Goal: Transaction & Acquisition: Purchase product/service

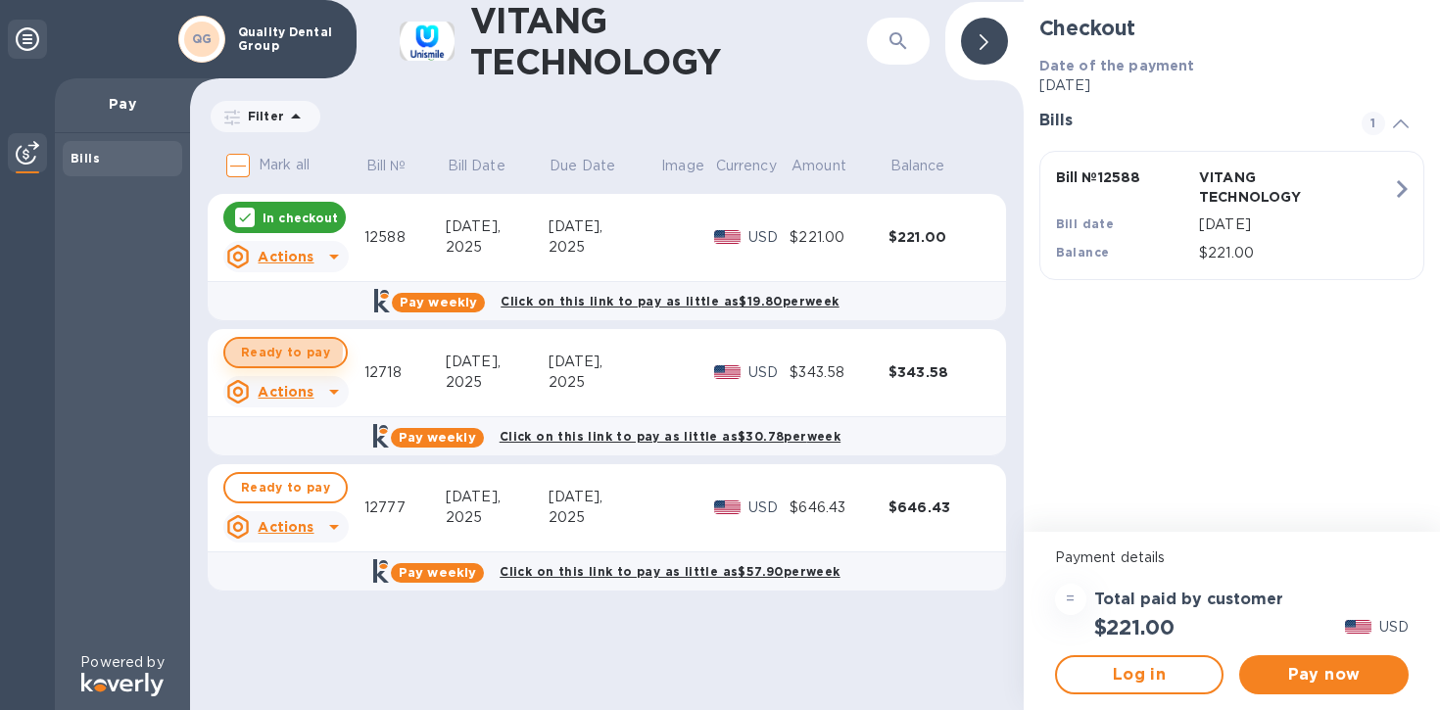
click at [276, 351] on span "Ready to pay" at bounding box center [285, 353] width 89 height 24
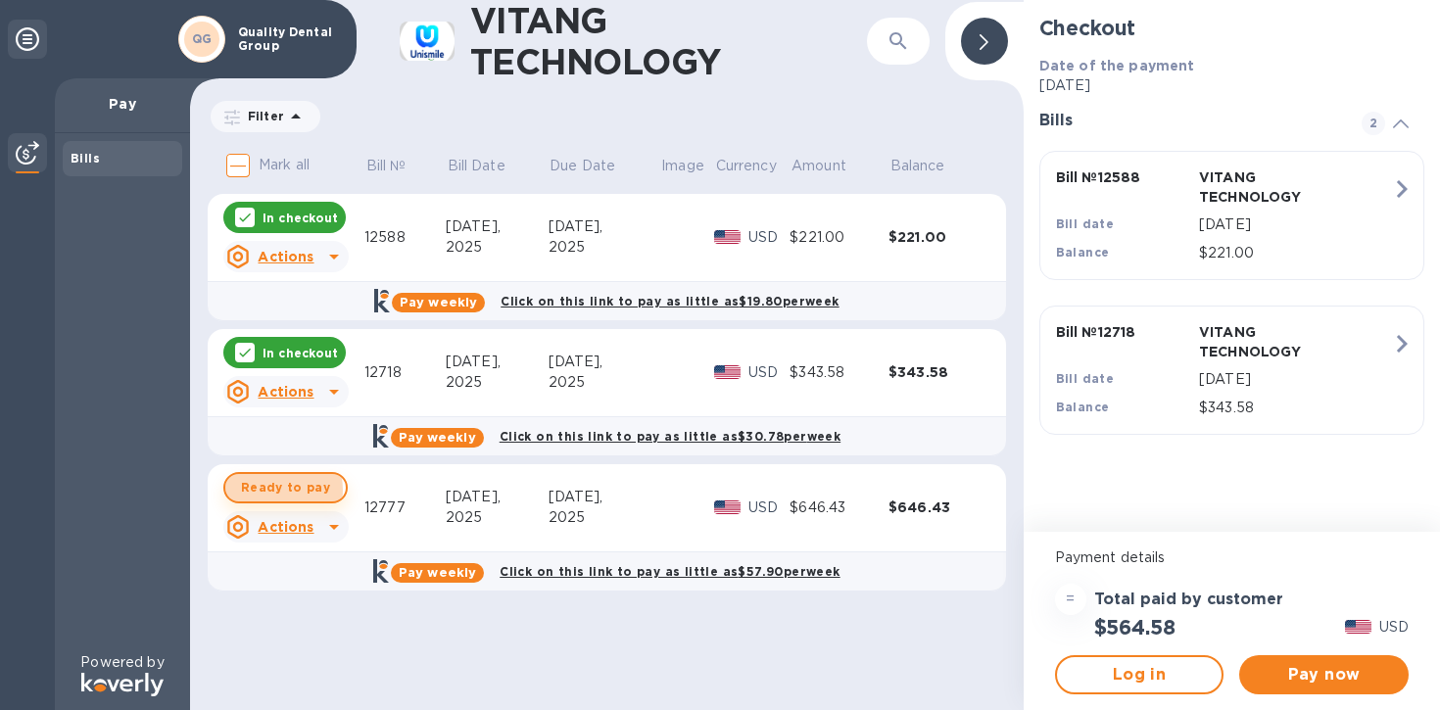
click at [276, 490] on span "Ready to pay" at bounding box center [285, 488] width 89 height 24
click at [245, 209] on div at bounding box center [245, 218] width 20 height 20
checkbox input "false"
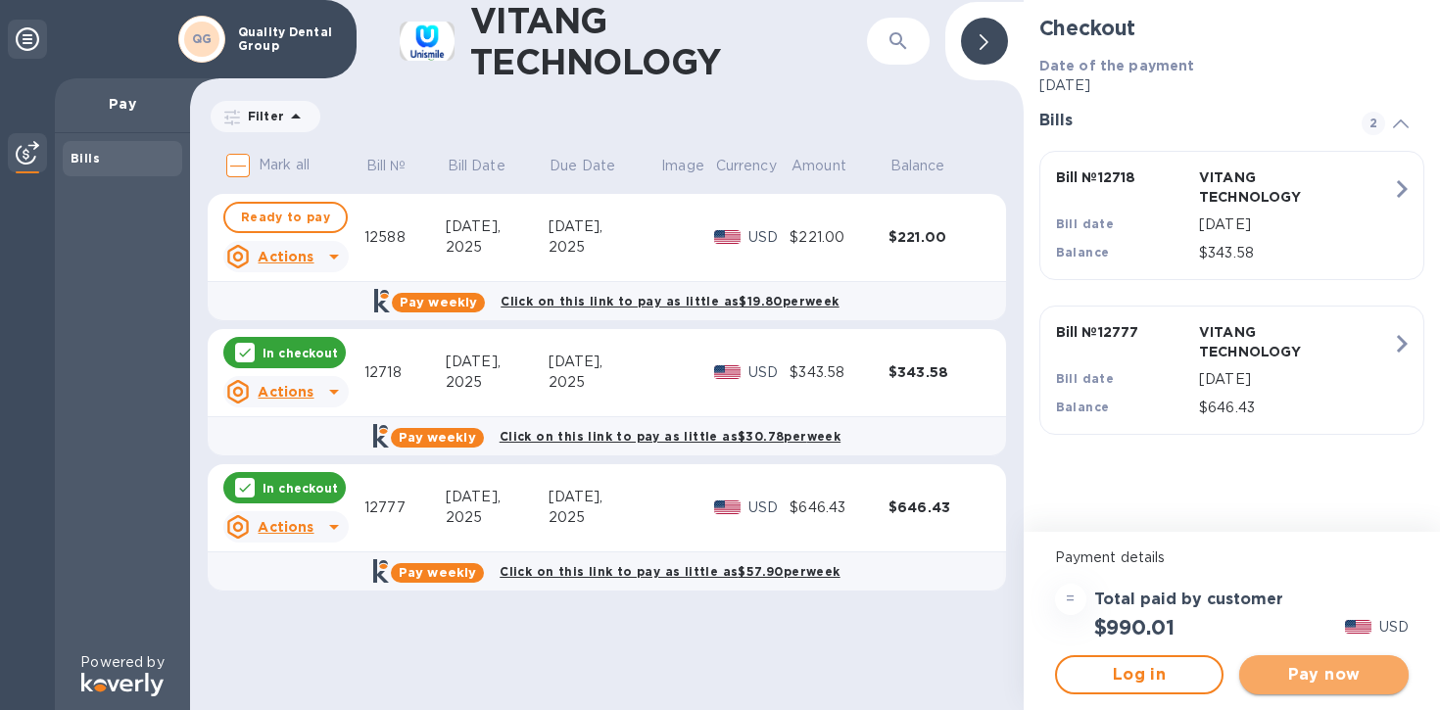
click at [1333, 663] on span "Pay now" at bounding box center [1324, 675] width 138 height 24
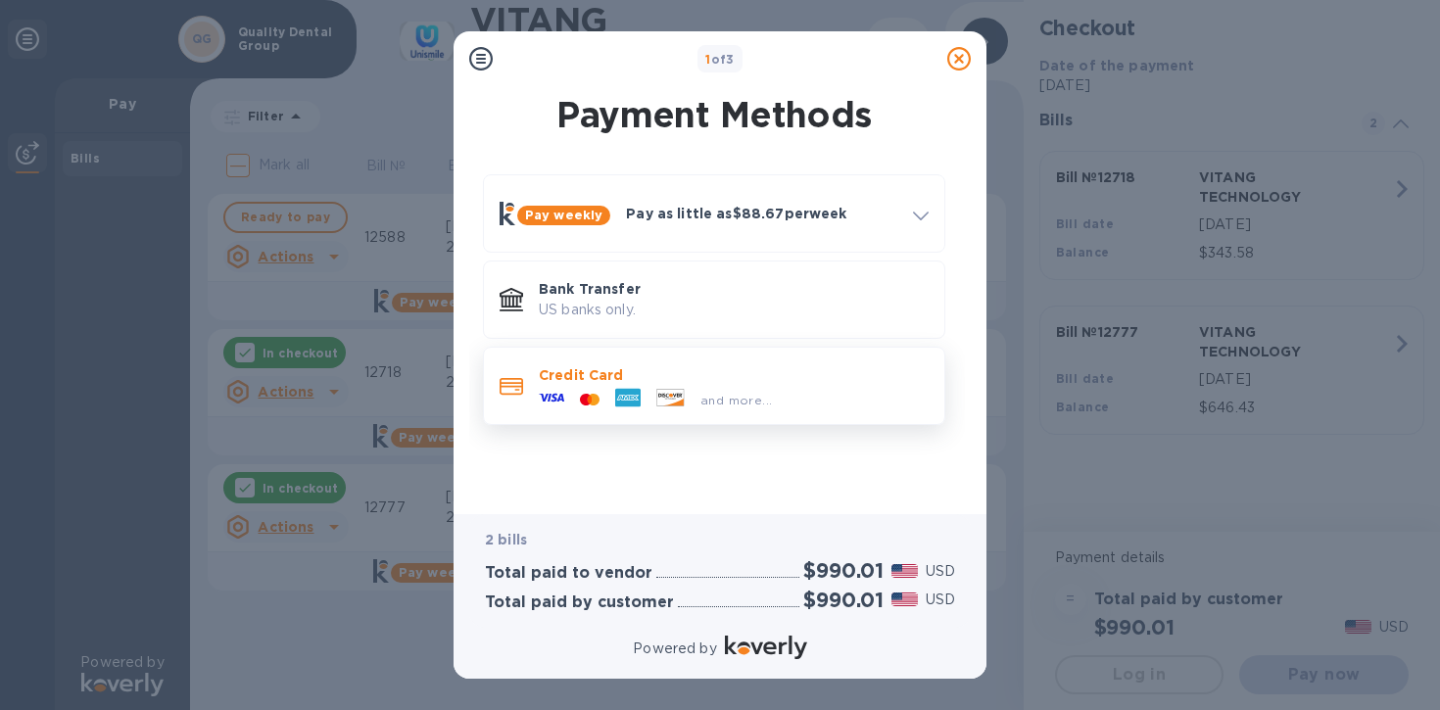
click at [555, 402] on icon at bounding box center [551, 397] width 25 height 25
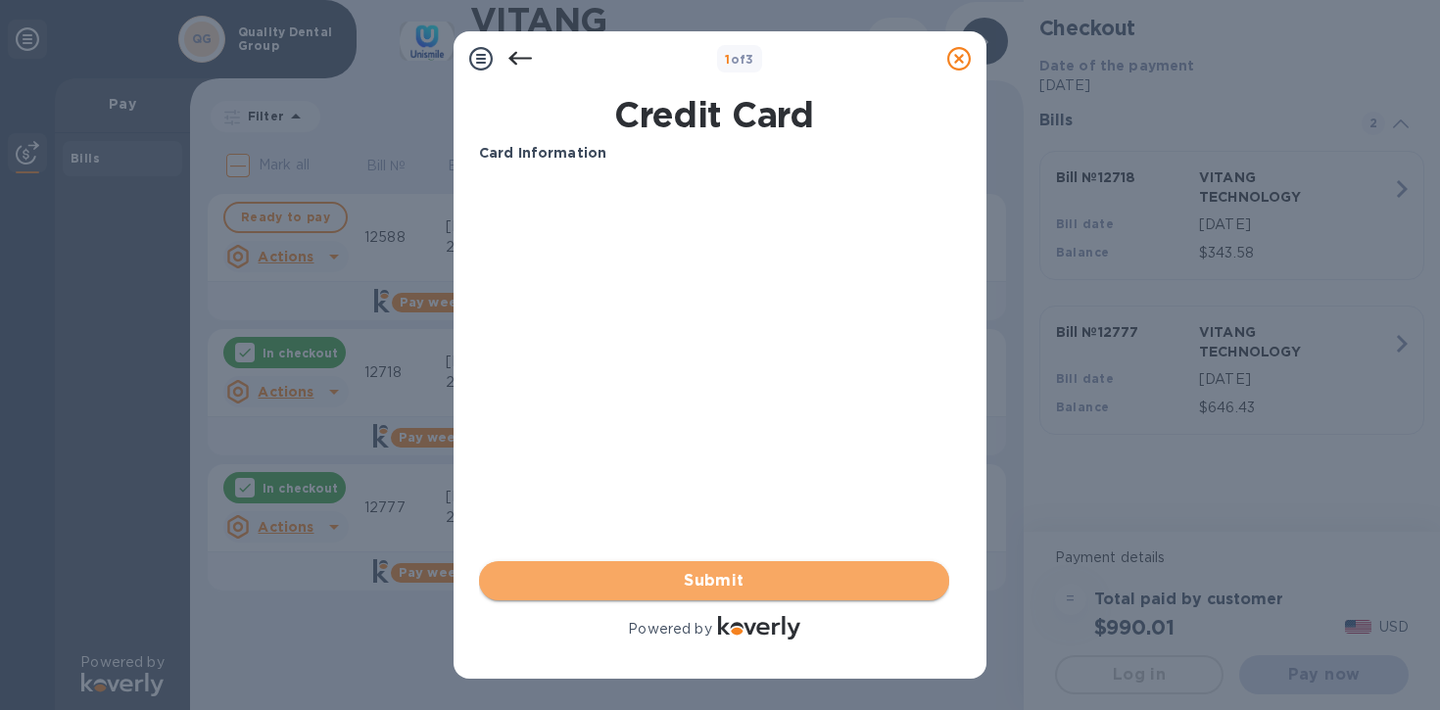
click at [799, 576] on span "Submit" at bounding box center [714, 581] width 439 height 24
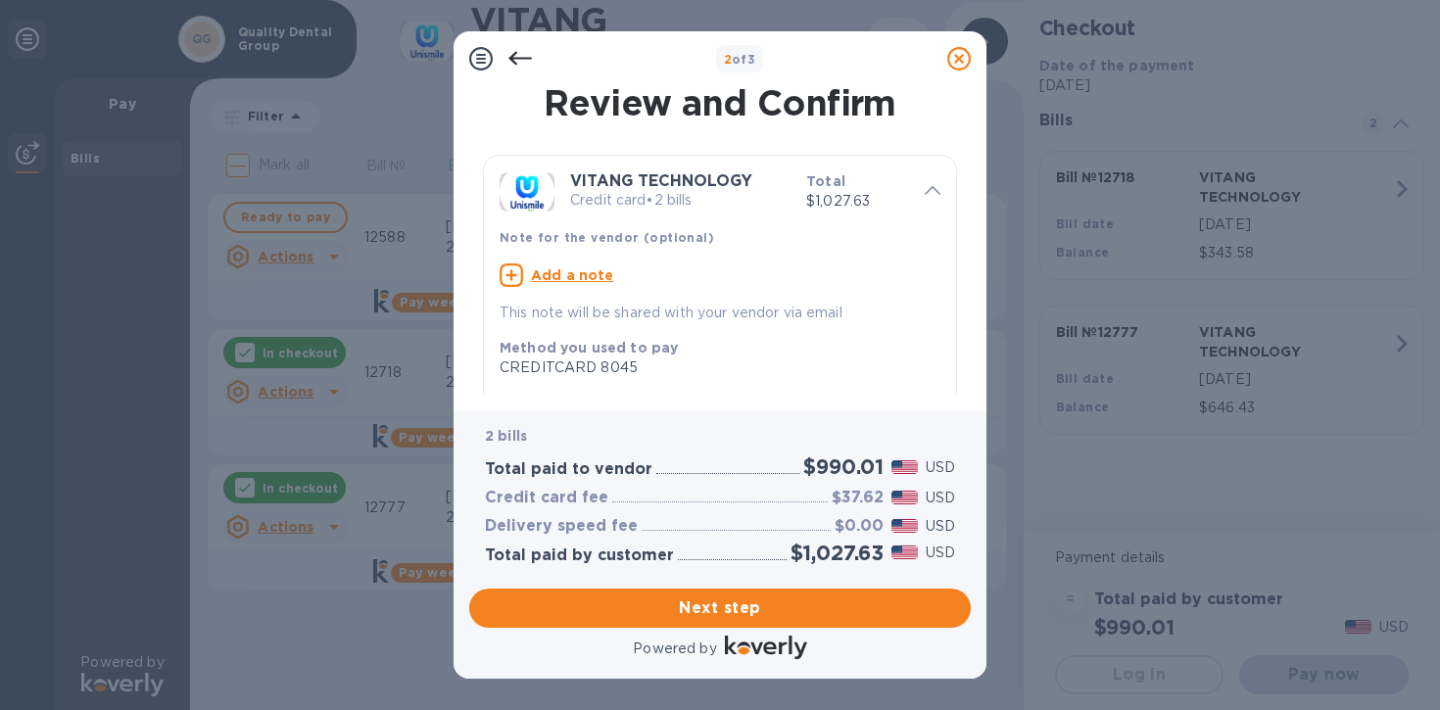
click at [596, 273] on u "Add a note" at bounding box center [572, 275] width 83 height 16
click at [687, 278] on textarea at bounding box center [703, 277] width 409 height 17
type textarea "P"
paste textarea "Hi Doctor [PERSON_NAME] You can skip the payment for invoice #12588 on Koverly …"
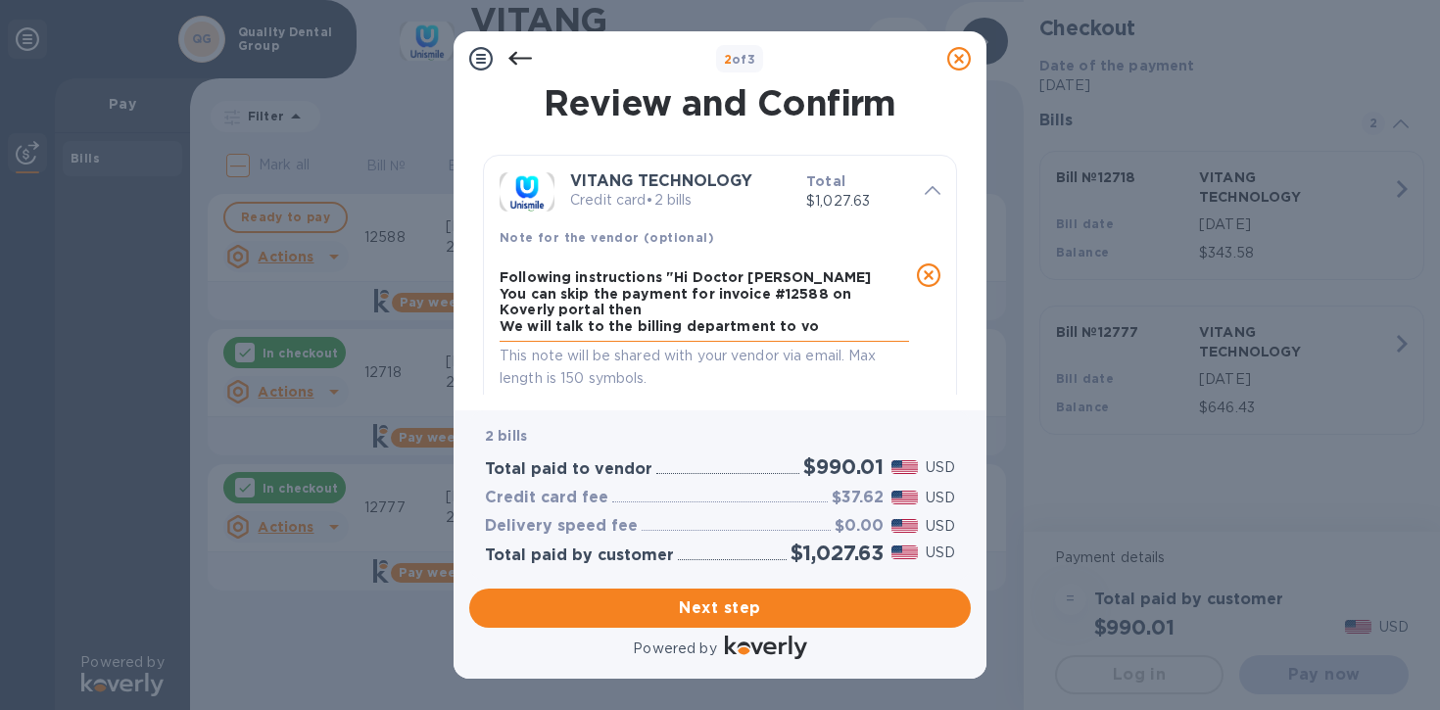
click at [658, 275] on textarea "Following instructions "Hi Doctor [PERSON_NAME] You can skip the payment for in…" at bounding box center [703, 302] width 409 height 66
click at [808, 327] on textarea "Email on 9/23 "Hi Doctor [PERSON_NAME] You can skip the payment for invoice #12…" at bounding box center [703, 302] width 409 height 66
drag, startPoint x: 731, startPoint y: 271, endPoint x: 613, endPoint y: 273, distance: 117.5
click at [613, 273] on textarea "Email on 9/23 "Hi Doctor [PERSON_NAME] You can skip the payment for invoice #12…" at bounding box center [703, 302] width 409 height 66
click at [500, 294] on textarea "Email on 9/23 " You can skip the payment for invoice #12588 on Koverly portal t…" at bounding box center [703, 302] width 409 height 66
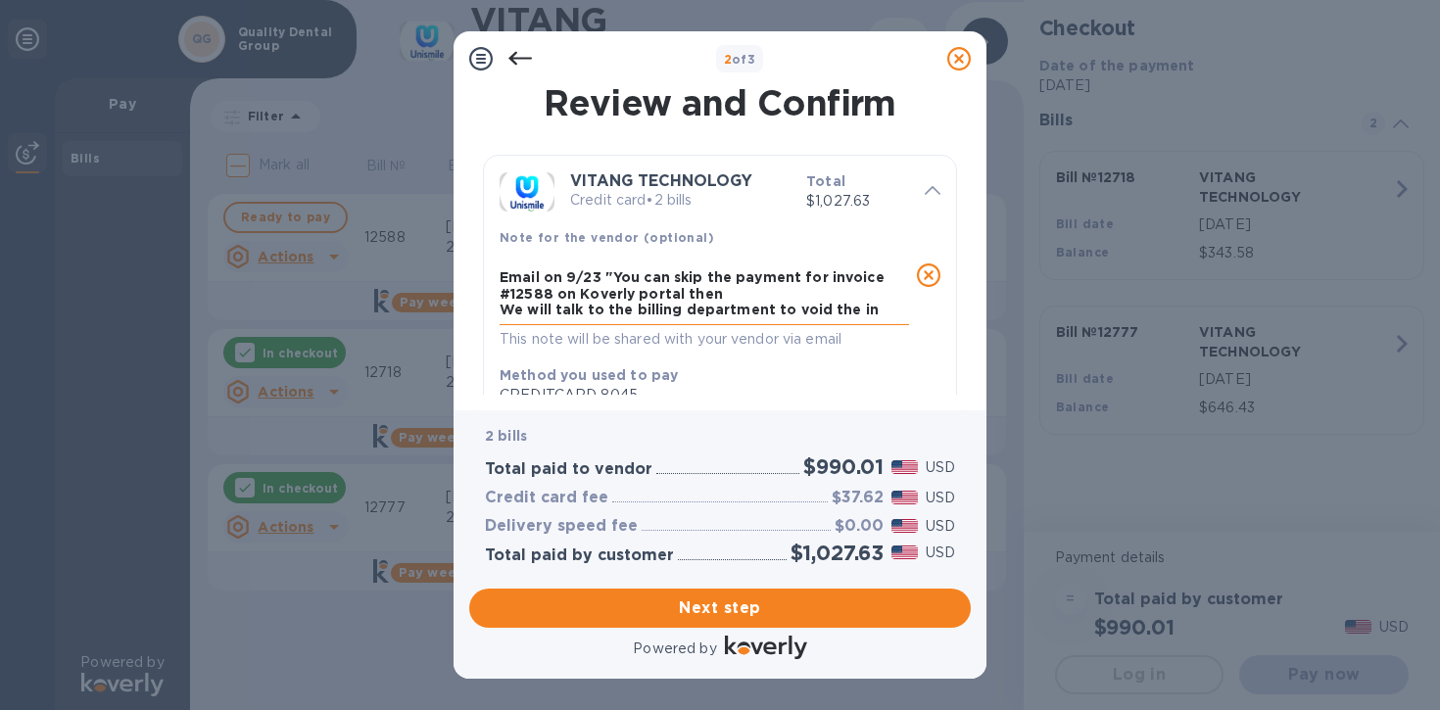
click at [868, 307] on textarea "Email on 9/23 "You can skip the payment for invoice #12588 on Koverly portal th…" at bounding box center [703, 293] width 409 height 49
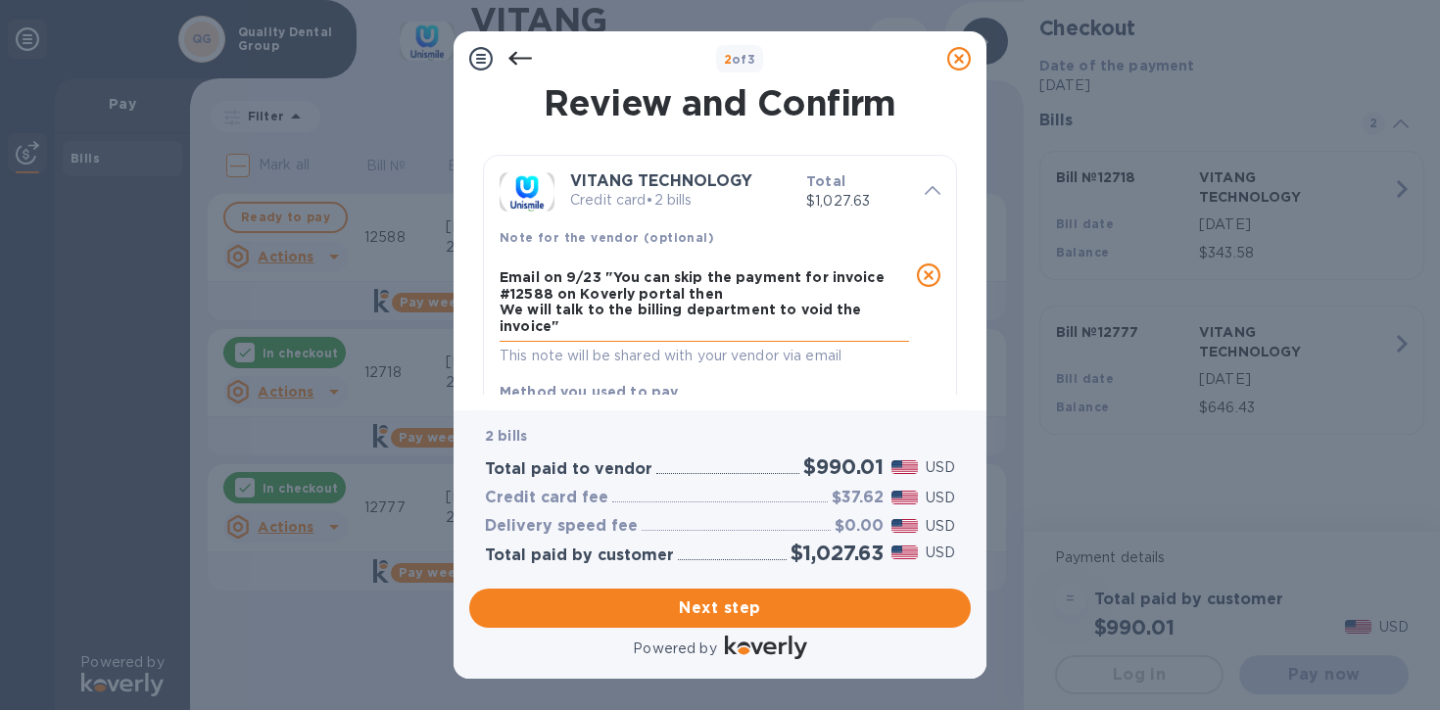
click at [507, 277] on textarea "Email on 9/23 "You can skip the payment for invoice #12588 on Koverly portal th…" at bounding box center [703, 302] width 409 height 66
click at [579, 279] on textarea "received thmail on 9/23 "You can skip the payment for invoice #12588 on Koverly…" at bounding box center [703, 302] width 409 height 66
click at [552, 334] on textarea "received email on 9/23 "You can skip the payment for invoice #12588 on Koverly …" at bounding box center [703, 302] width 409 height 66
type textarea "received email on 9/23 "You can skip the payment for invoice #12588 on Koverly …"
drag, startPoint x: 580, startPoint y: 335, endPoint x: 571, endPoint y: 329, distance: 10.6
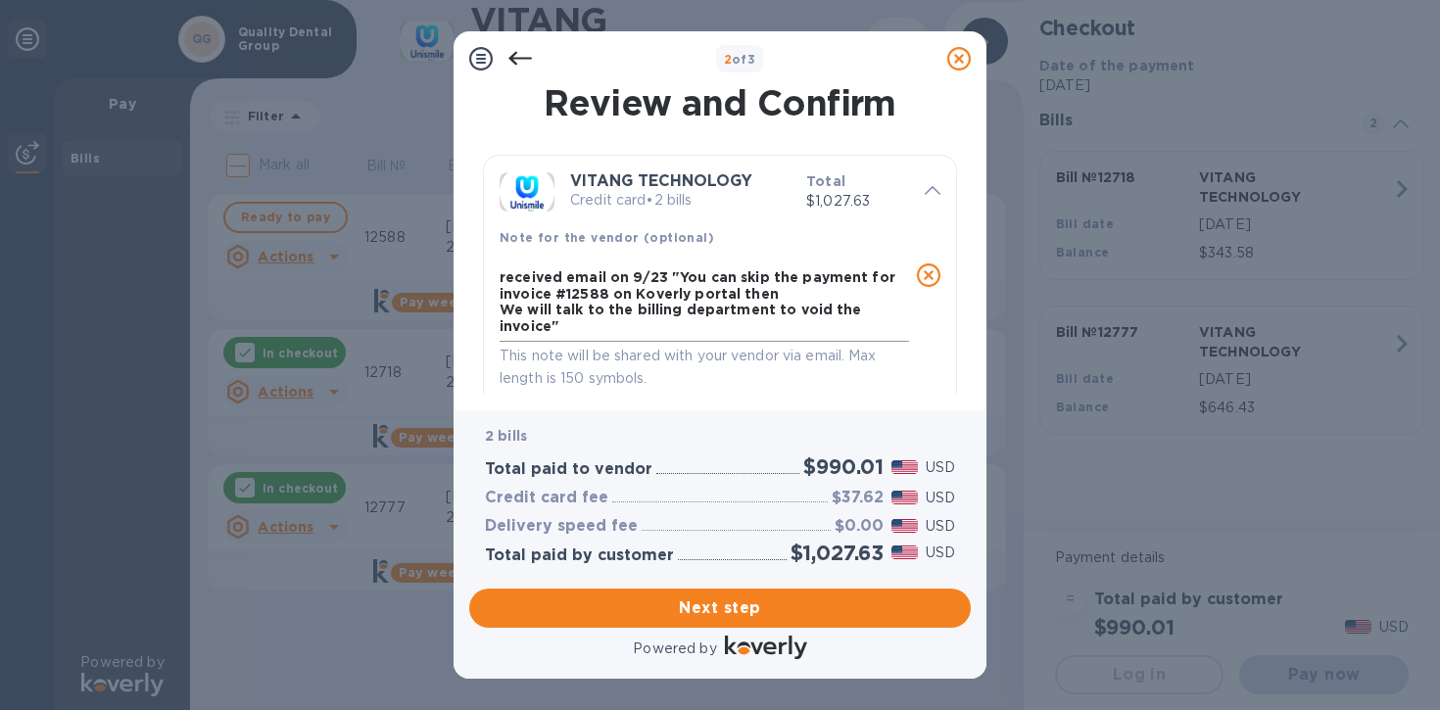
click at [557, 312] on div "received email on 9/23 "You can skip the payment for invoice #12588 on Koverly …" at bounding box center [703, 302] width 409 height 78
drag, startPoint x: 565, startPoint y: 324, endPoint x: 491, endPoint y: 281, distance: 86.0
click at [492, 281] on div "received email on 9/23 "You can skip the payment for invoice #12588 on Koverly …" at bounding box center [720, 327] width 456 height 142
